Goal: Navigation & Orientation: Find specific page/section

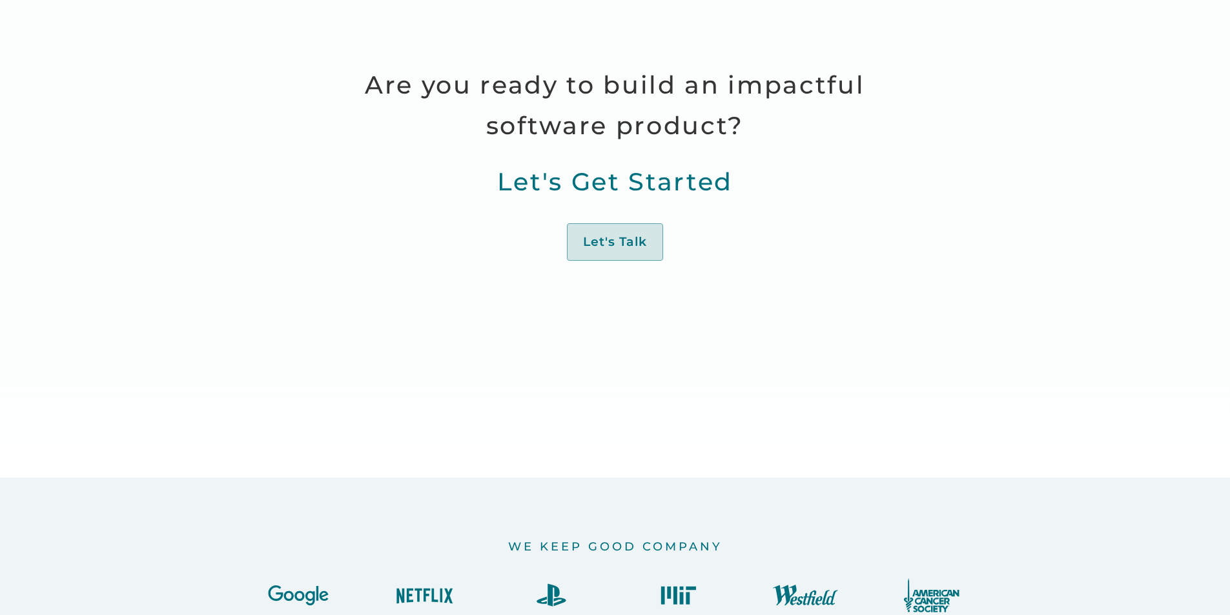
scroll to position [1097, 0]
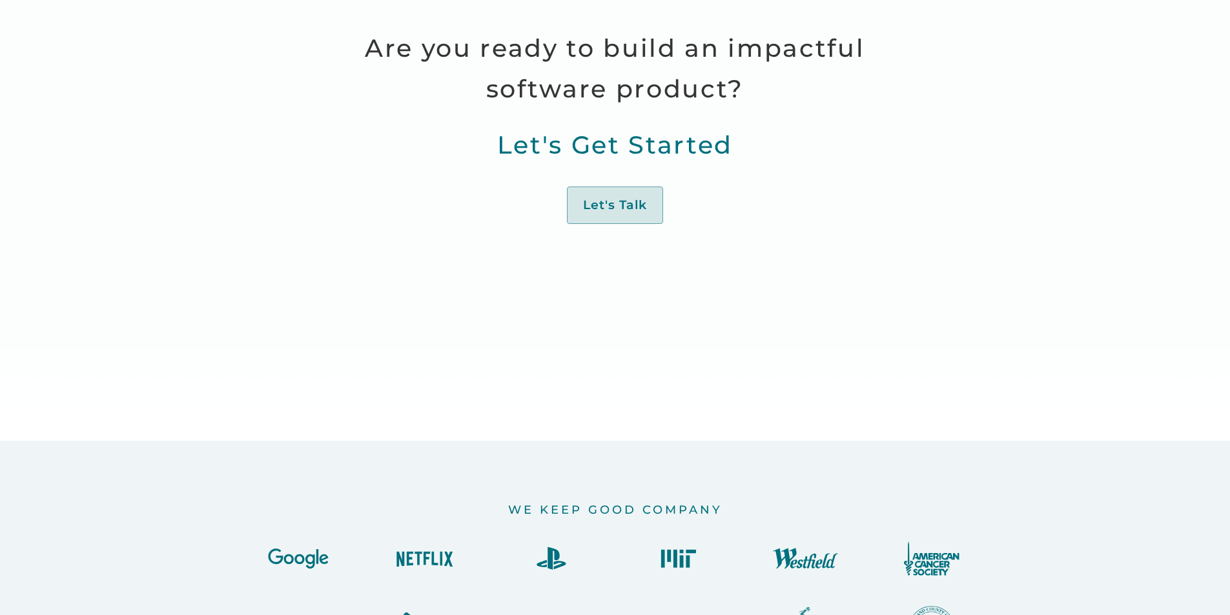
click at [691, 196] on div "About" at bounding box center [710, 204] width 39 height 17
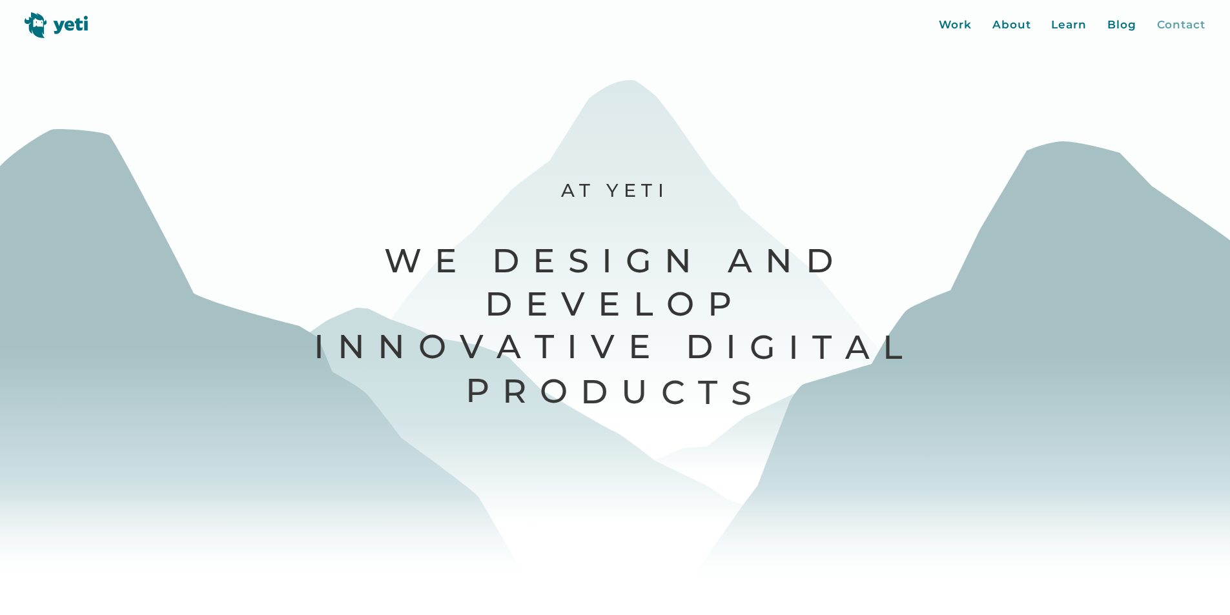
click at [1182, 31] on div "Contact" at bounding box center [1181, 25] width 48 height 17
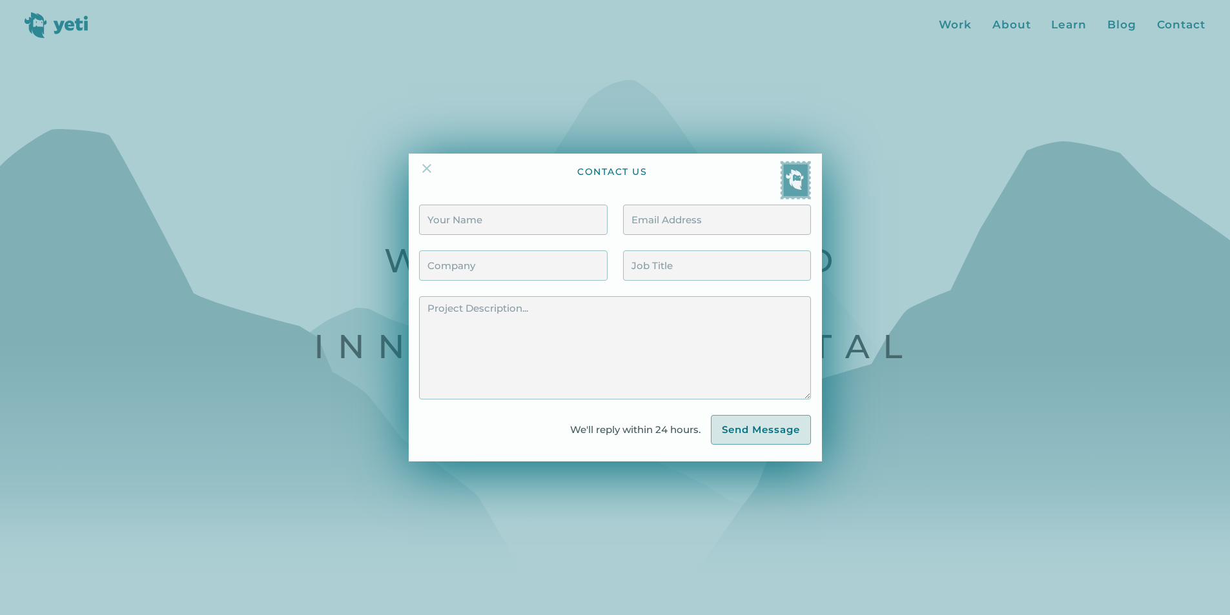
click at [434, 173] on img at bounding box center [426, 168] width 15 height 15
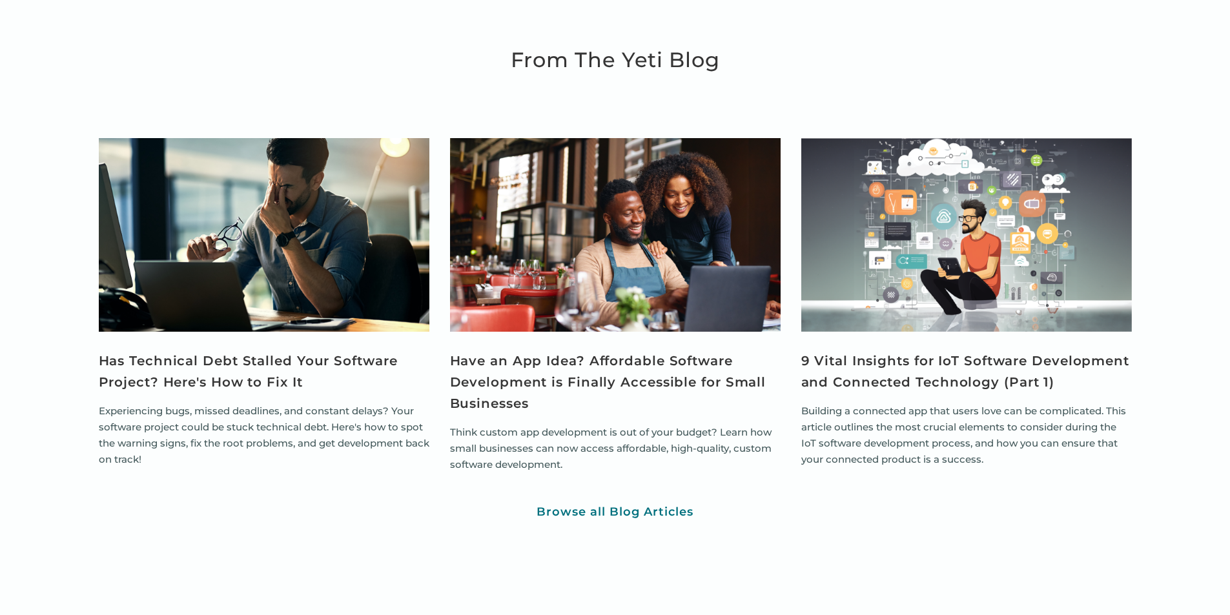
scroll to position [5145, 0]
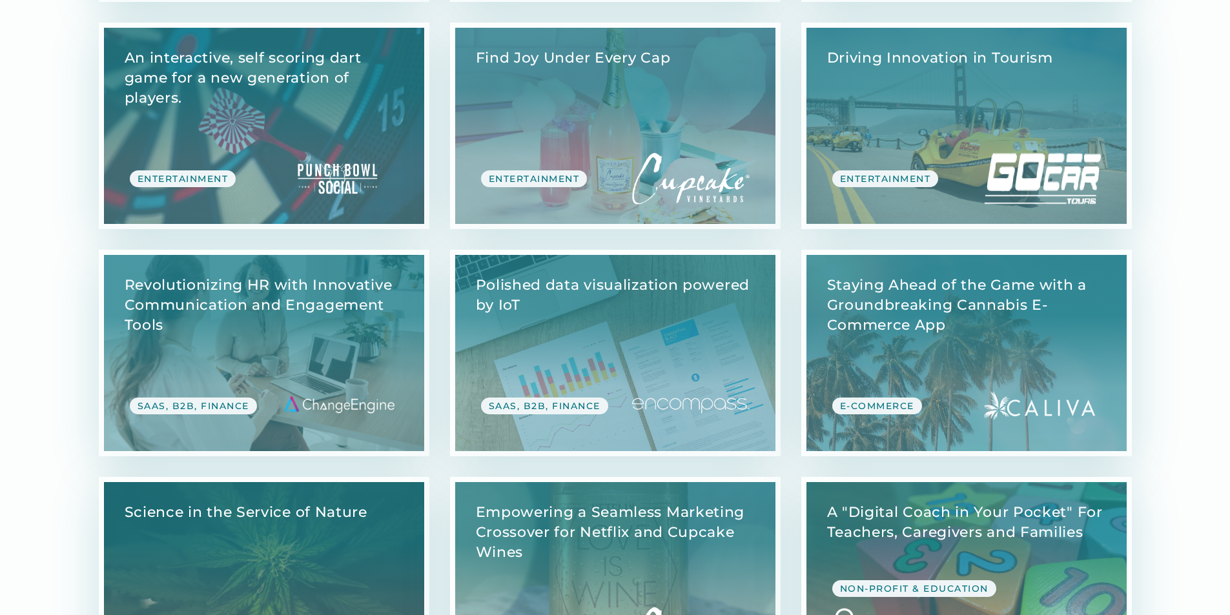
scroll to position [2582, 0]
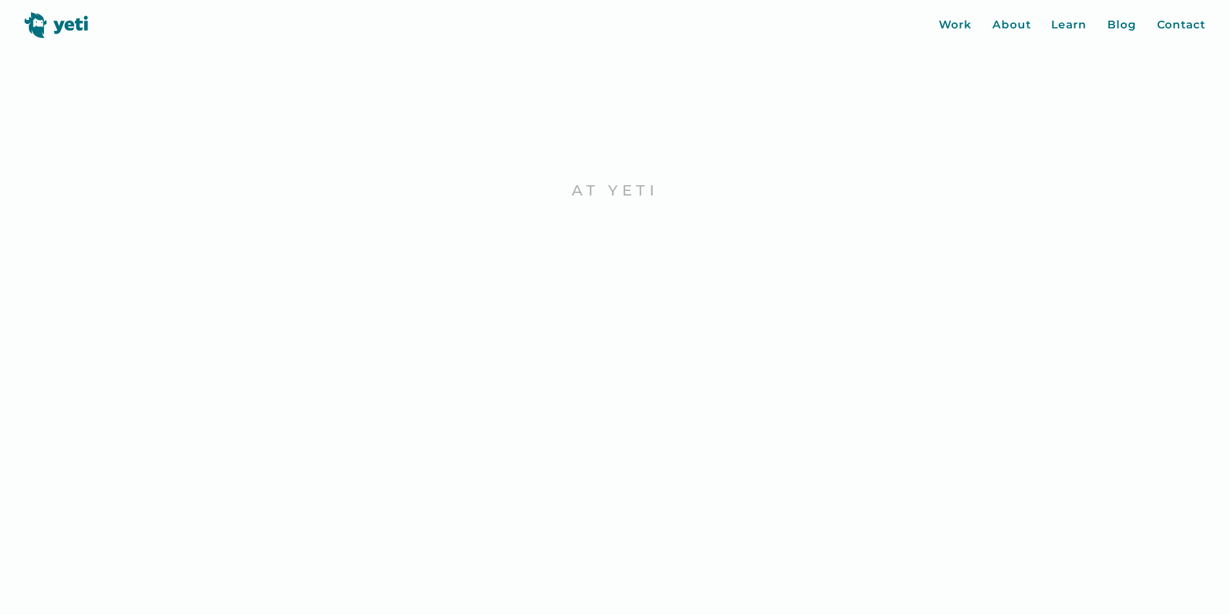
scroll to position [5069, 0]
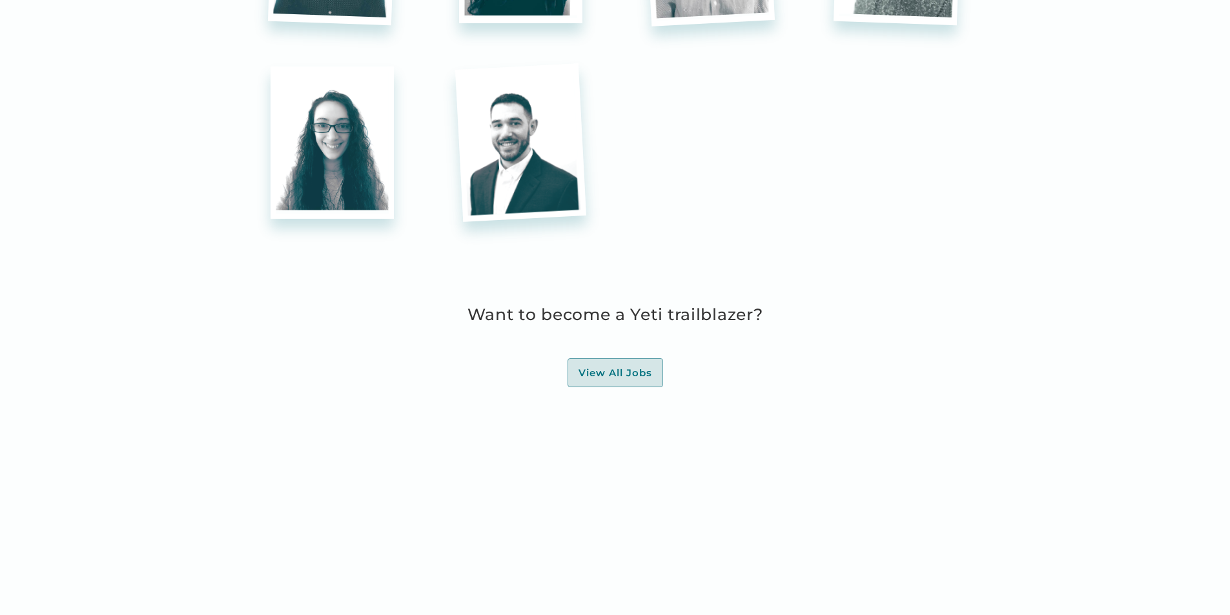
scroll to position [3744, 0]
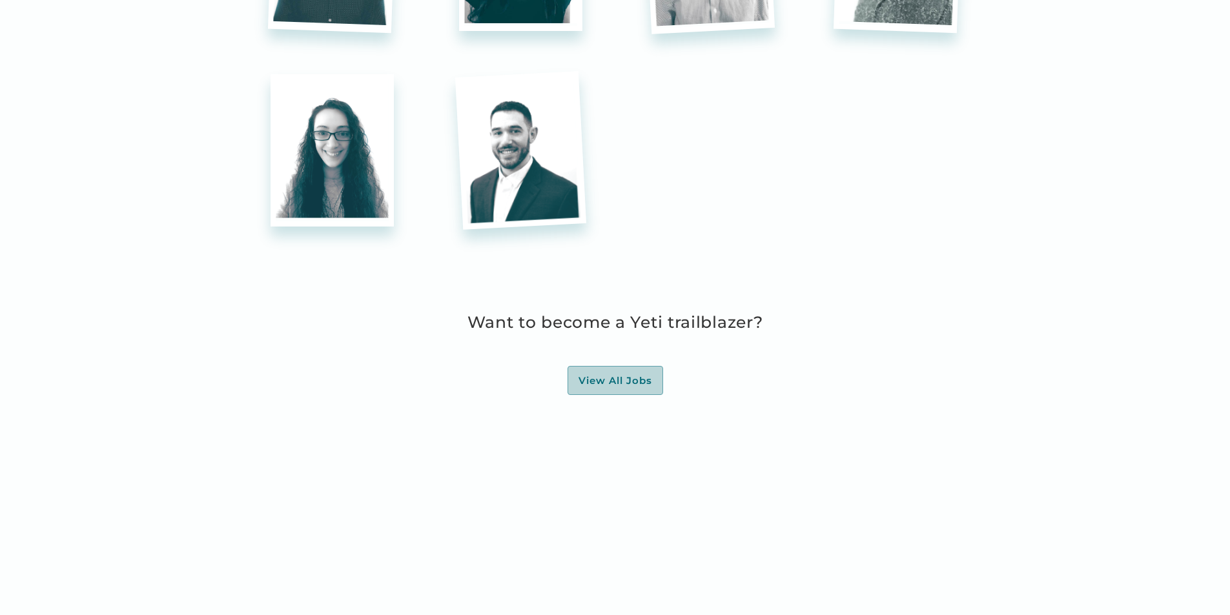
click at [641, 374] on div "View All Jobs" at bounding box center [615, 380] width 74 height 13
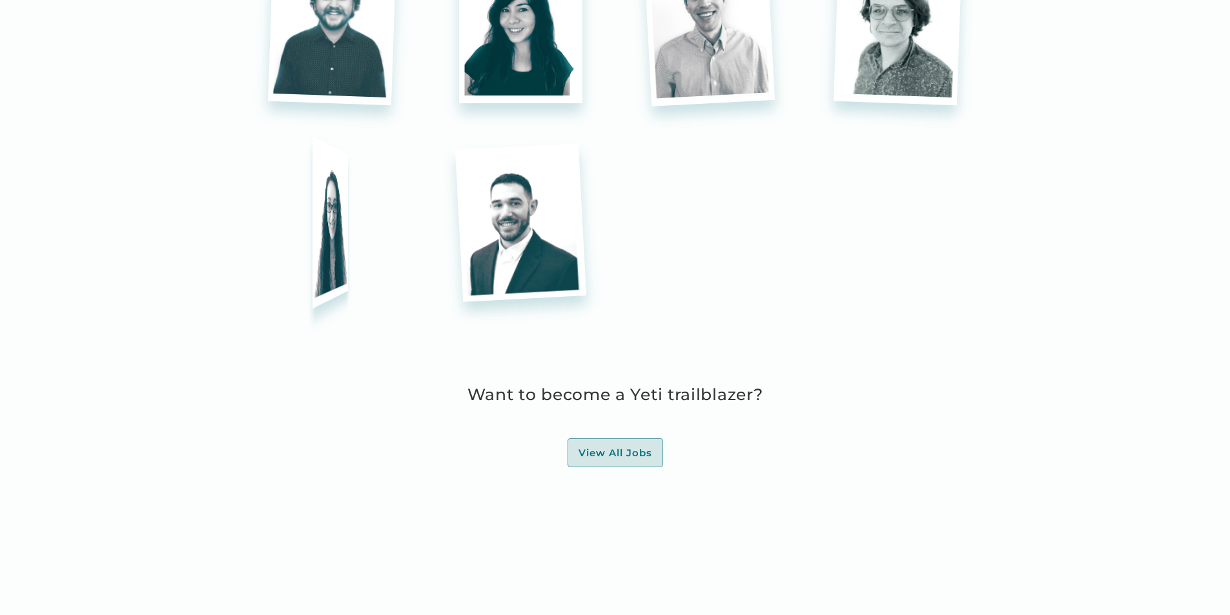
scroll to position [3687, 0]
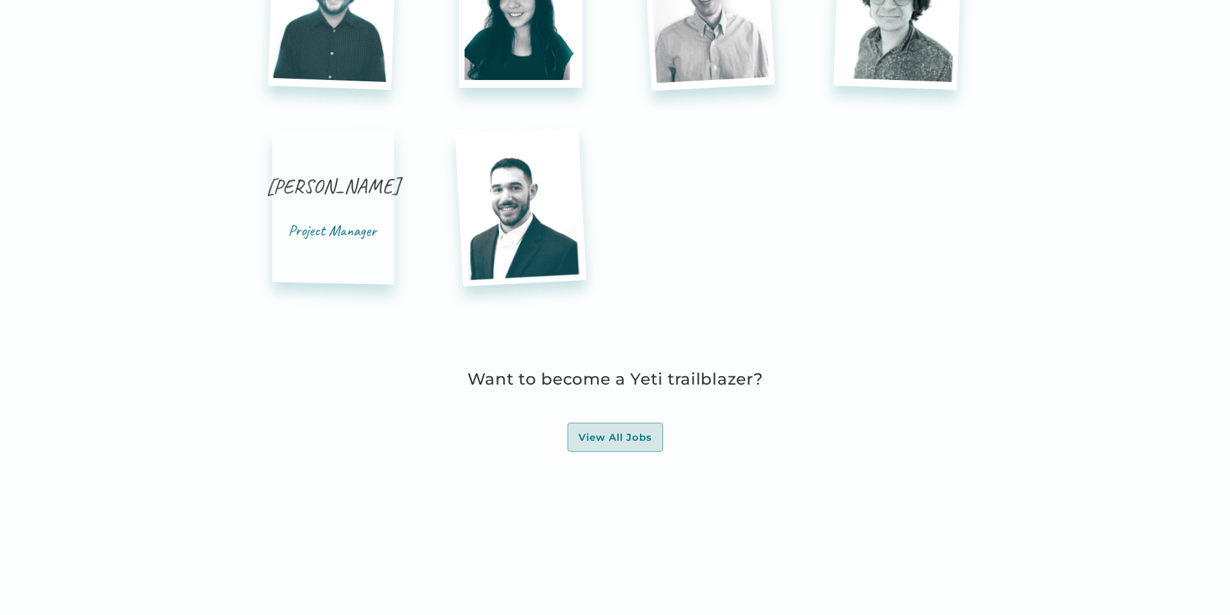
drag, startPoint x: 406, startPoint y: 39, endPoint x: 418, endPoint y: 49, distance: 15.6
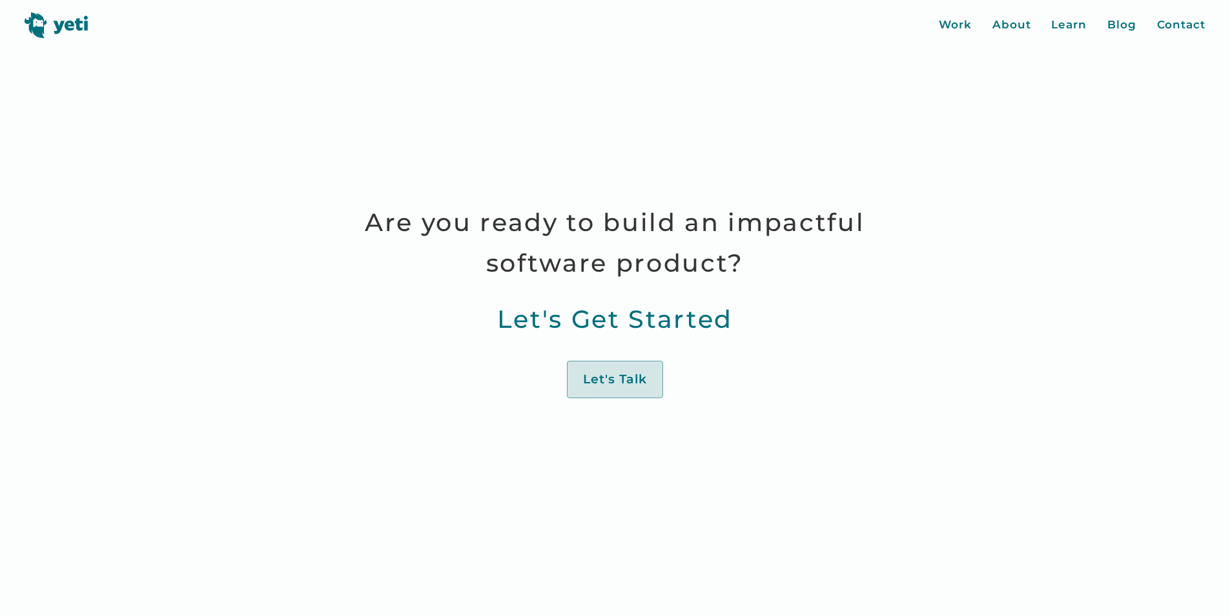
scroll to position [5069, 0]
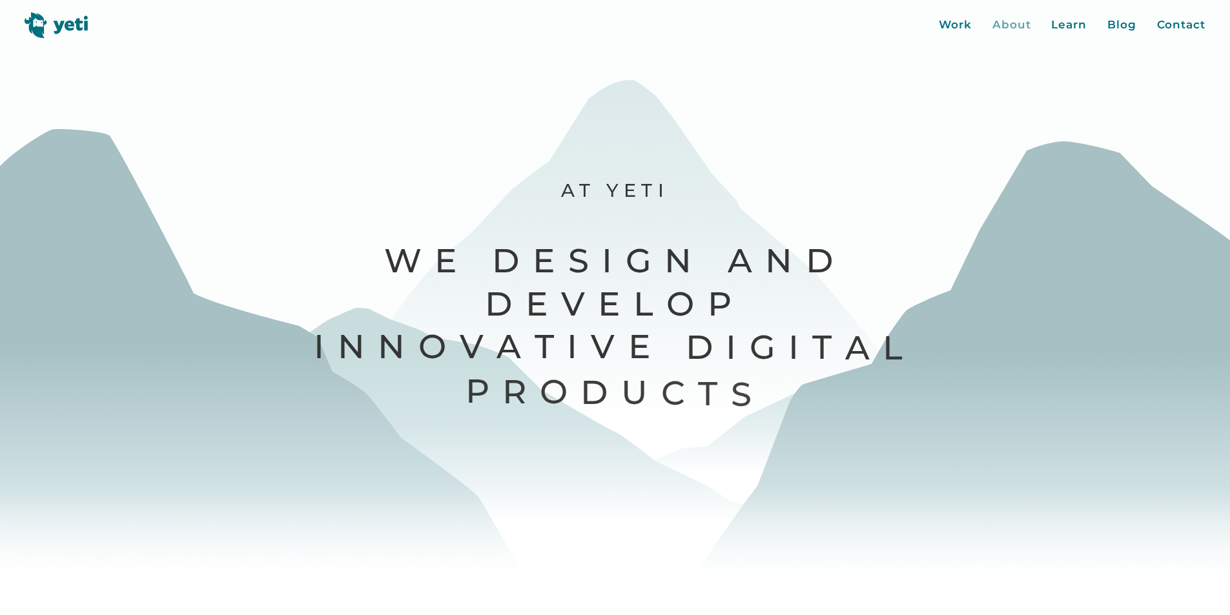
click at [1025, 26] on div "About" at bounding box center [1011, 25] width 39 height 17
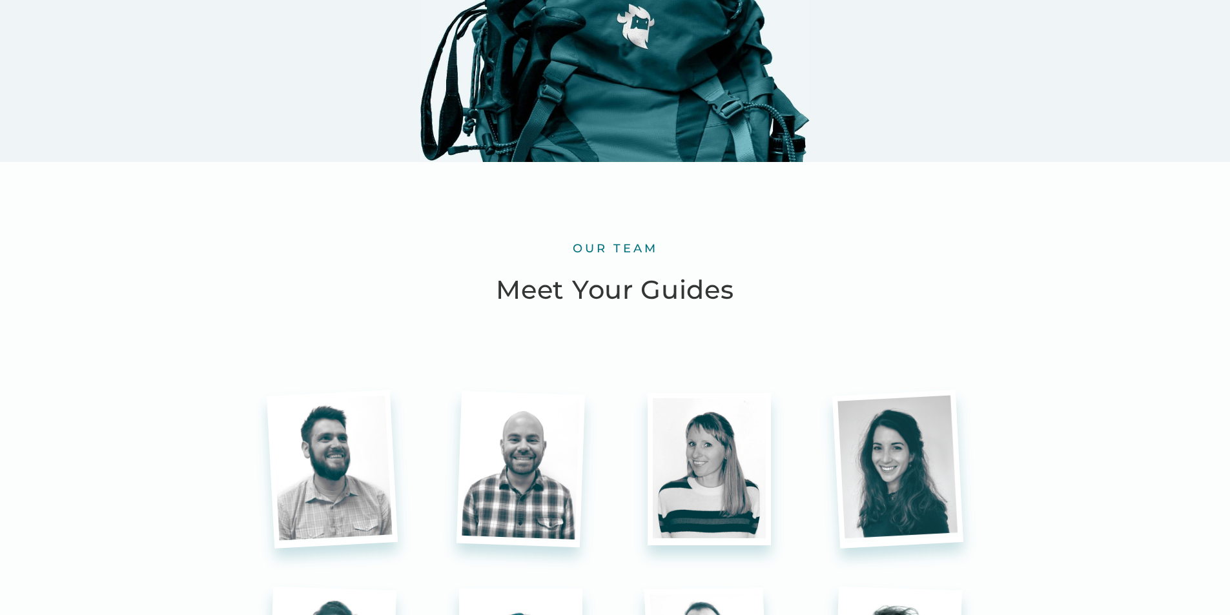
scroll to position [3098, 0]
